Goal: Obtain resource: Download file/media

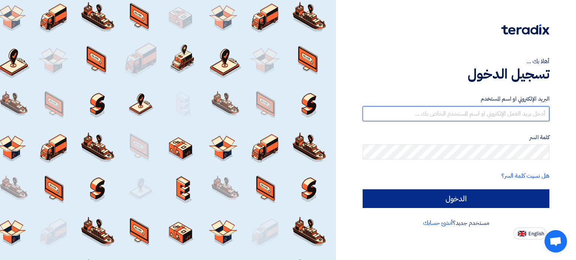
type input "[EMAIL_ADDRESS][DOMAIN_NAME]"
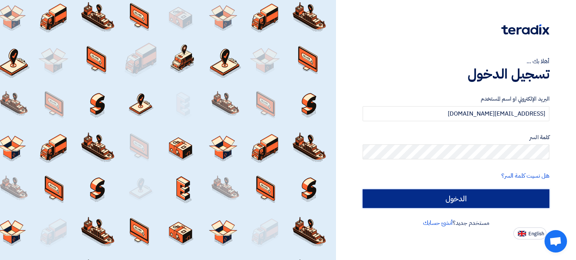
click at [473, 196] on input "الدخول" at bounding box center [455, 199] width 187 height 19
type input "Sign in"
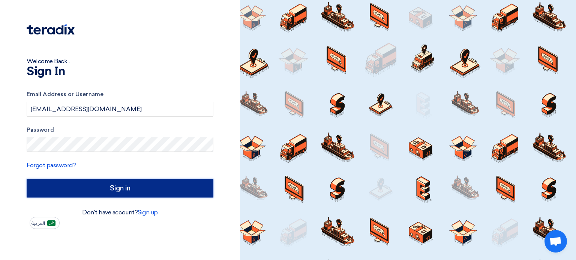
click at [144, 185] on input "Sign in" at bounding box center [120, 188] width 187 height 19
drag, startPoint x: 144, startPoint y: 185, endPoint x: 147, endPoint y: 181, distance: 4.5
click at [147, 181] on input "Sign in" at bounding box center [120, 188] width 187 height 19
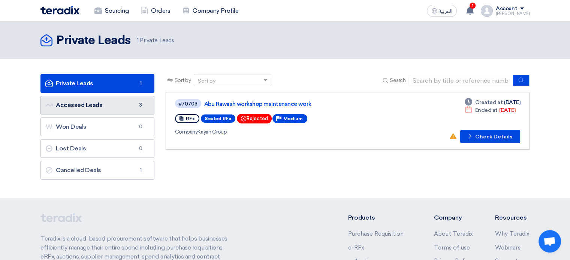
click at [114, 107] on link "Accessed Leads Accessed Leads 3" at bounding box center [97, 105] width 114 height 19
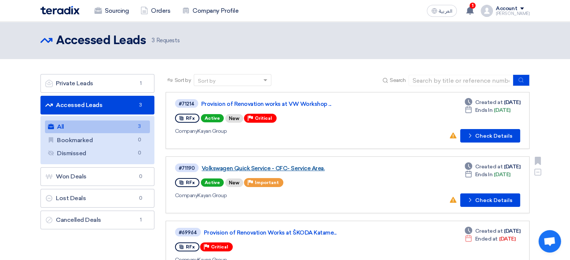
click at [308, 168] on link "Volkswagen Quick Service - CFC- Service Area." at bounding box center [295, 168] width 187 height 7
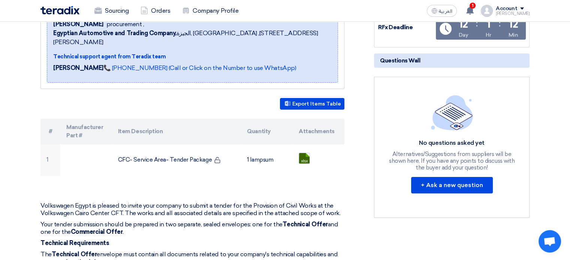
scroll to position [142, 0]
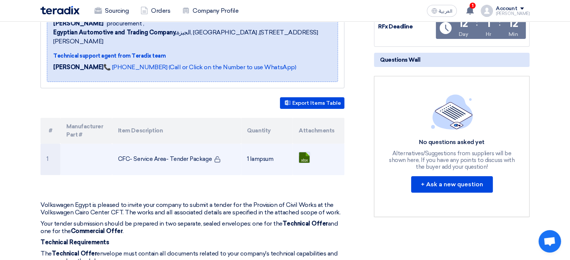
click at [307, 153] on link at bounding box center [329, 175] width 60 height 45
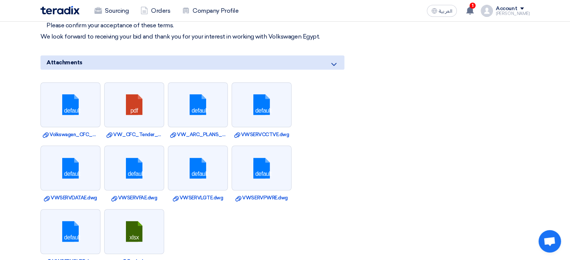
scroll to position [532, 0]
click at [70, 93] on link at bounding box center [71, 105] width 60 height 45
click at [143, 102] on link at bounding box center [135, 105] width 60 height 45
click at [190, 96] on link at bounding box center [198, 105] width 60 height 45
click at [261, 101] on link at bounding box center [262, 105] width 60 height 45
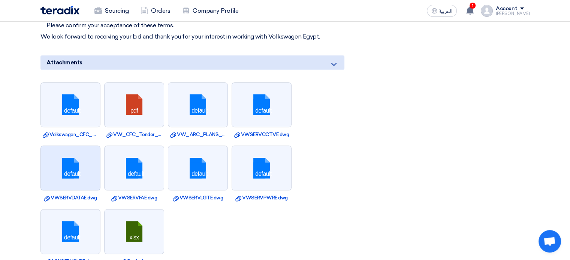
click at [78, 171] on link at bounding box center [71, 168] width 60 height 45
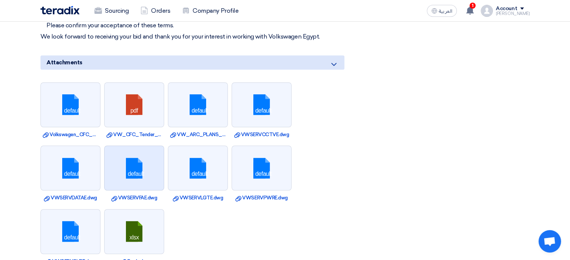
click at [130, 168] on link at bounding box center [135, 168] width 60 height 45
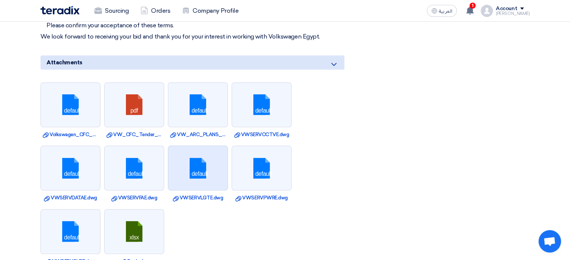
click at [192, 157] on link at bounding box center [198, 168] width 60 height 45
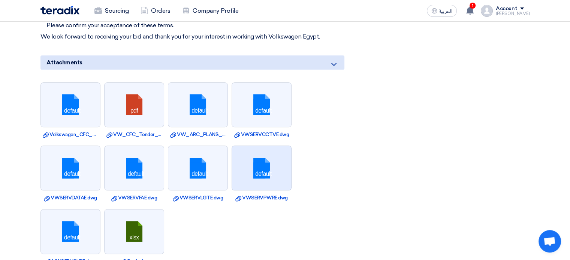
click at [259, 178] on link at bounding box center [262, 168] width 60 height 45
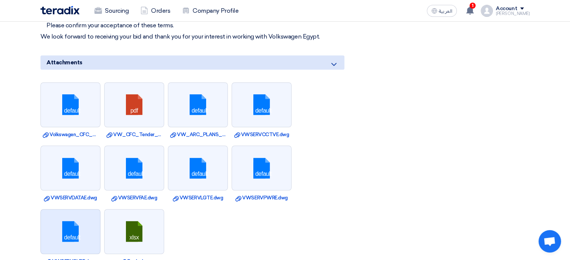
click at [75, 231] on link at bounding box center [71, 232] width 60 height 45
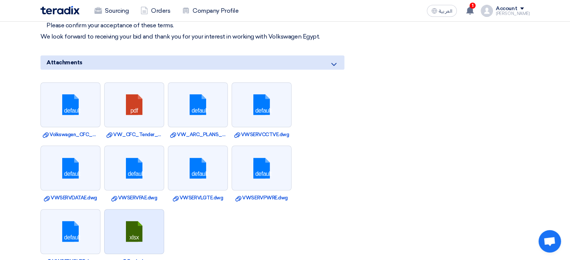
click at [132, 227] on link at bounding box center [135, 232] width 60 height 45
